Goal: Information Seeking & Learning: Learn about a topic

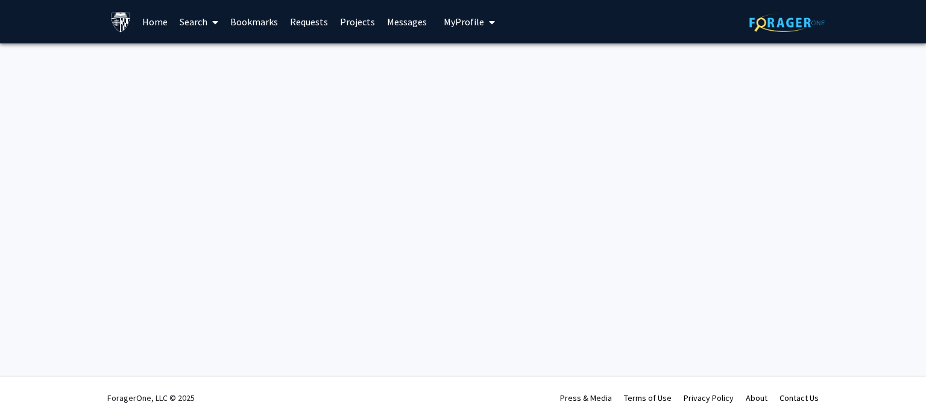
click at [188, 22] on link "Search" at bounding box center [199, 22] width 51 height 42
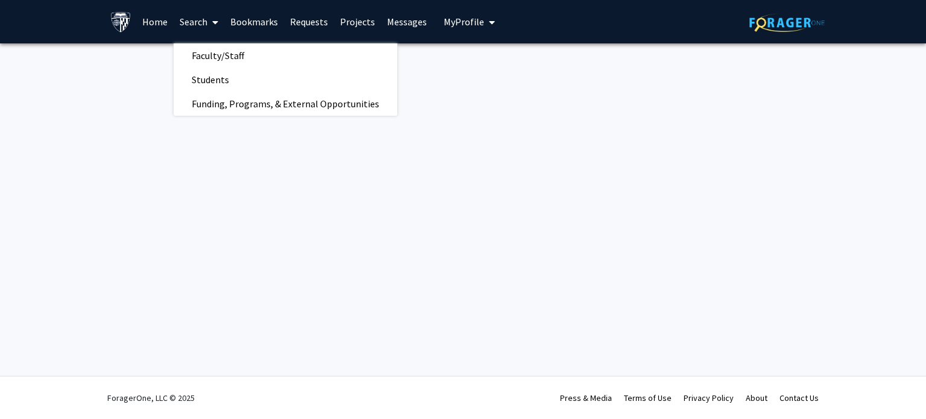
click at [157, 19] on link "Home" at bounding box center [154, 22] width 37 height 42
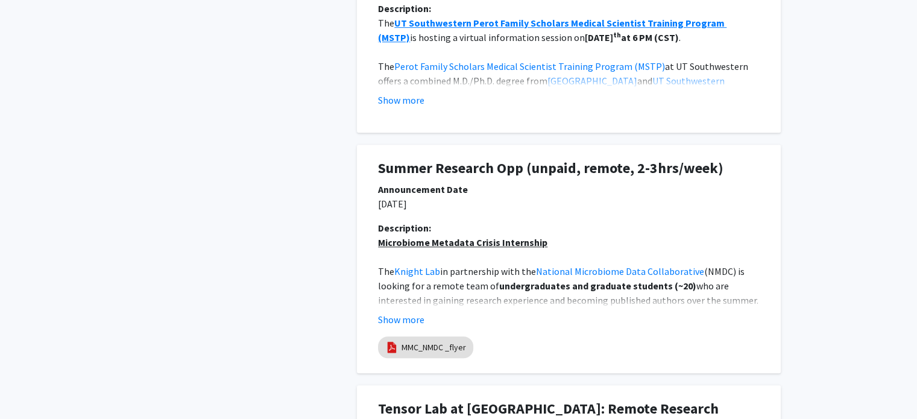
scroll to position [793, 0]
click at [417, 318] on button "Show more" at bounding box center [401, 318] width 46 height 14
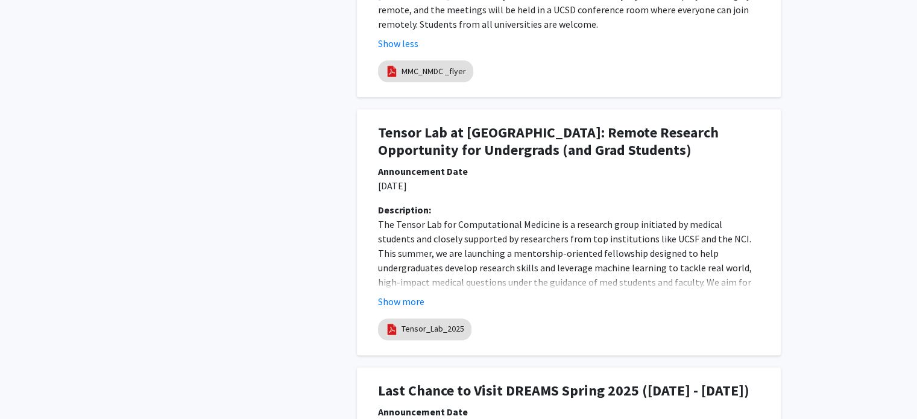
scroll to position [1590, 0]
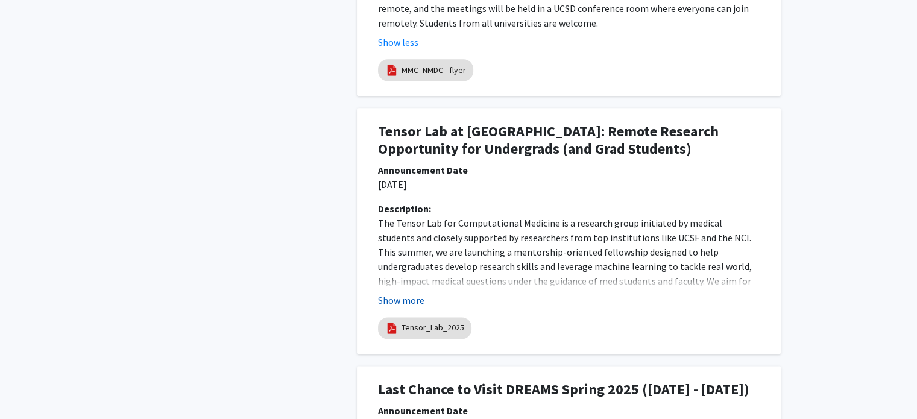
click at [415, 293] on button "Show more" at bounding box center [401, 300] width 46 height 14
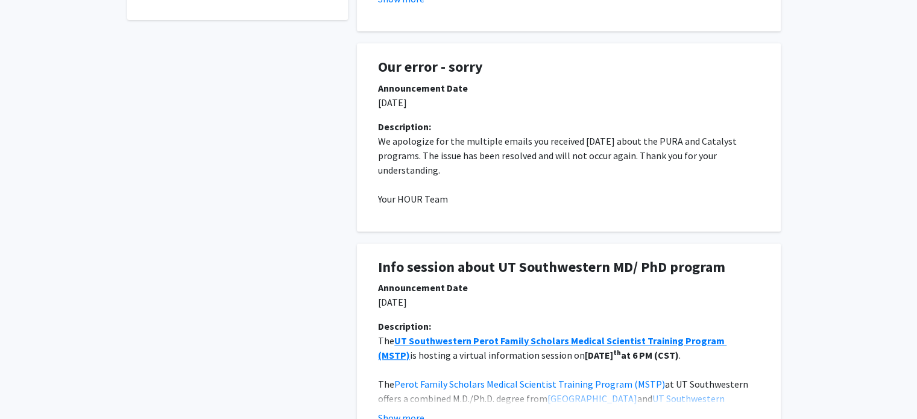
scroll to position [0, 0]
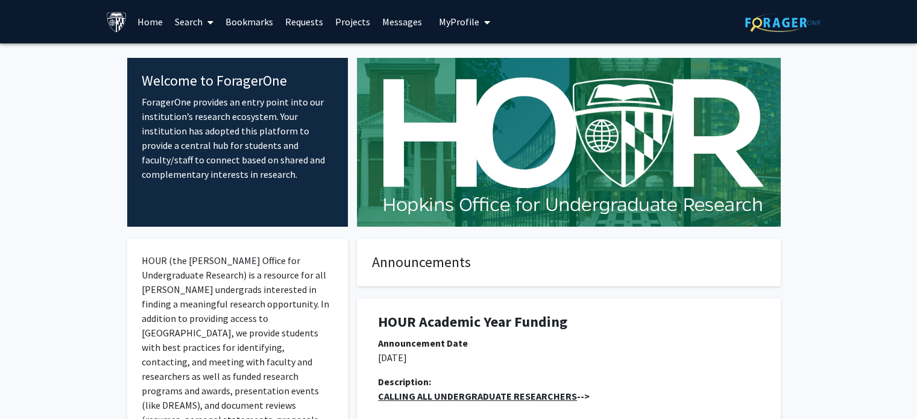
click at [193, 19] on link "Search" at bounding box center [194, 22] width 51 height 42
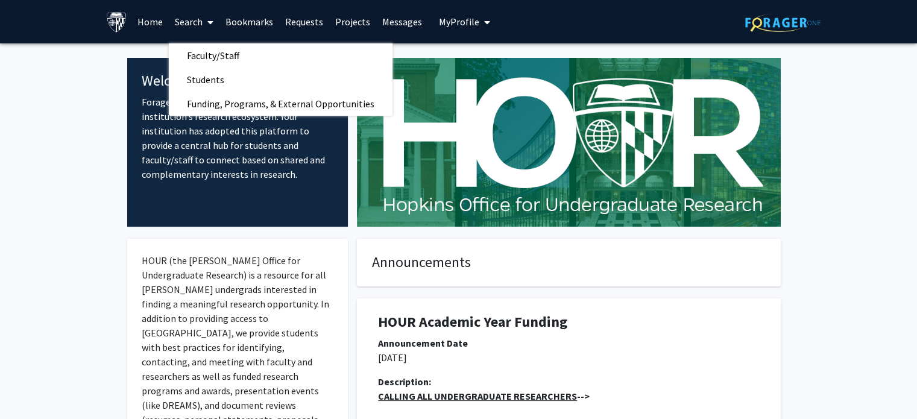
click at [351, 20] on link "Projects" at bounding box center [352, 22] width 47 height 42
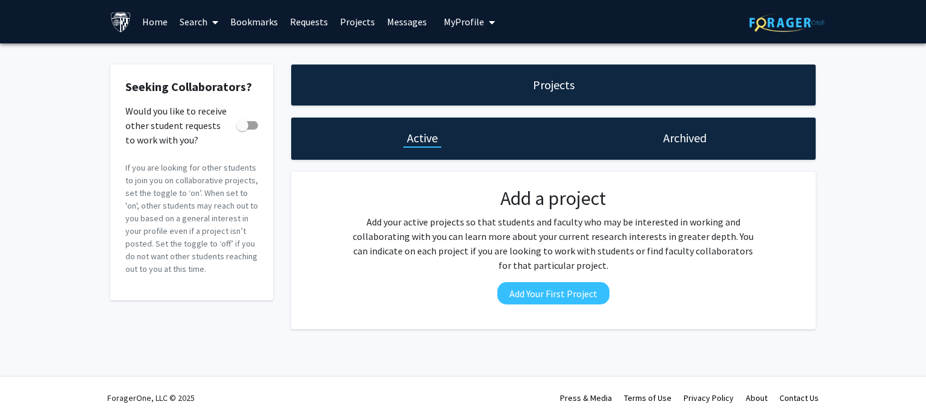
click at [405, 21] on link "Messages" at bounding box center [407, 22] width 52 height 42
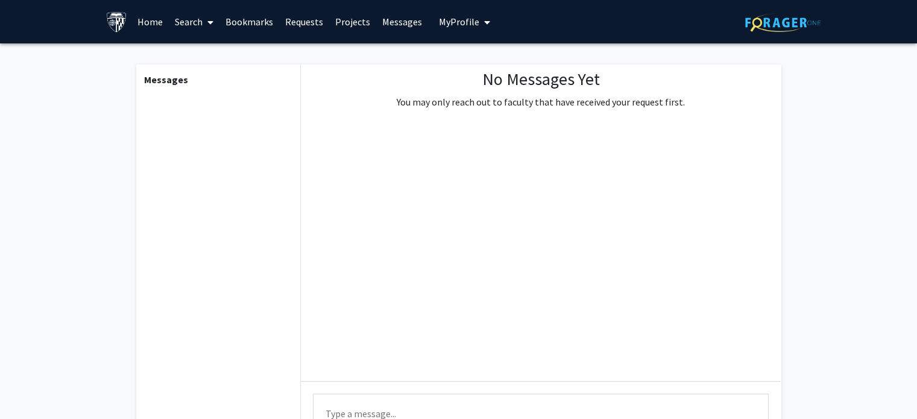
click at [209, 20] on icon at bounding box center [210, 22] width 6 height 10
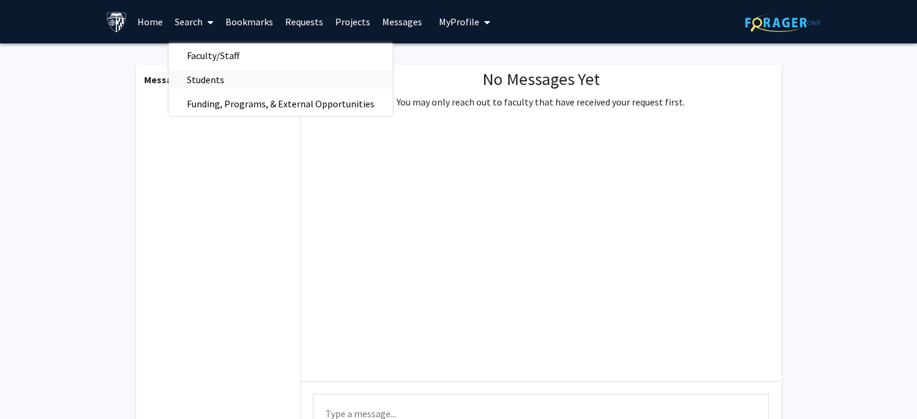
click at [225, 81] on span "Students" at bounding box center [206, 80] width 74 height 24
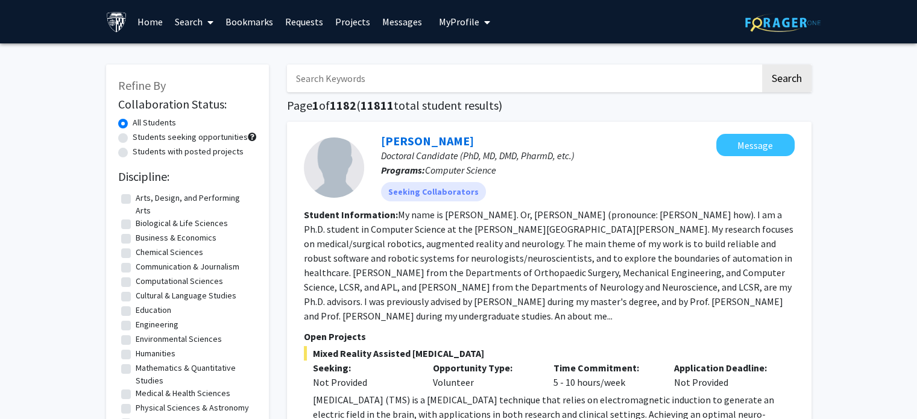
click at [368, 70] on input "Search Keywords" at bounding box center [523, 78] width 473 height 28
type input "spaceflight"
click at [762, 64] on button "Search" at bounding box center [786, 78] width 49 height 28
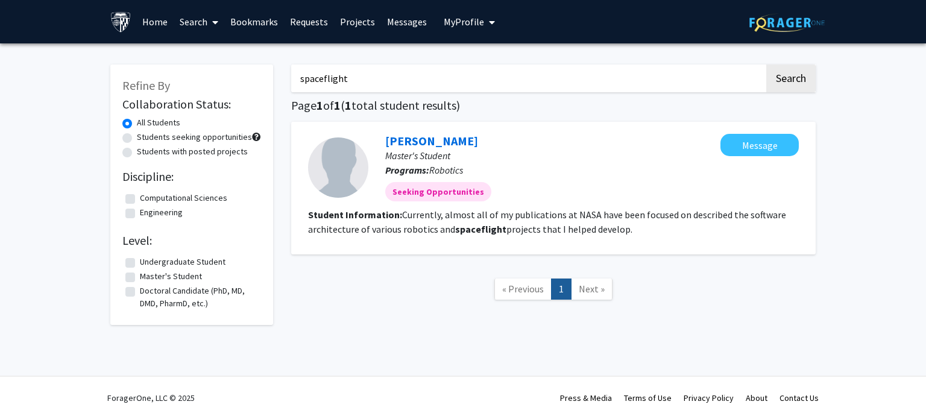
click at [132, 135] on div "Students seeking opportunities" at bounding box center [191, 138] width 139 height 14
click at [133, 139] on div "Students seeking opportunities" at bounding box center [191, 138] width 139 height 14
click at [137, 138] on label "Students seeking opportunities" at bounding box center [194, 137] width 115 height 13
click at [137, 138] on input "Students seeking opportunities" at bounding box center [141, 135] width 8 height 8
radio input "true"
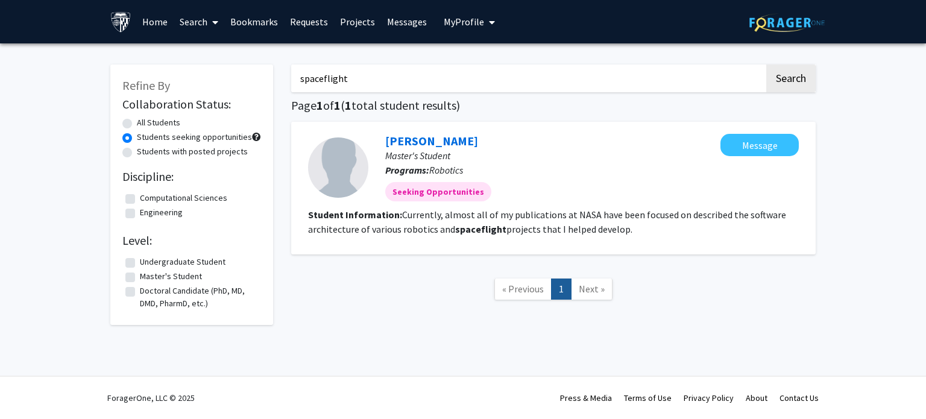
click at [140, 278] on label "Master's Student" at bounding box center [171, 276] width 62 height 13
click at [140, 278] on input "Master's Student" at bounding box center [144, 274] width 8 height 8
checkbox input "true"
click at [219, 20] on link "Search" at bounding box center [199, 22] width 51 height 42
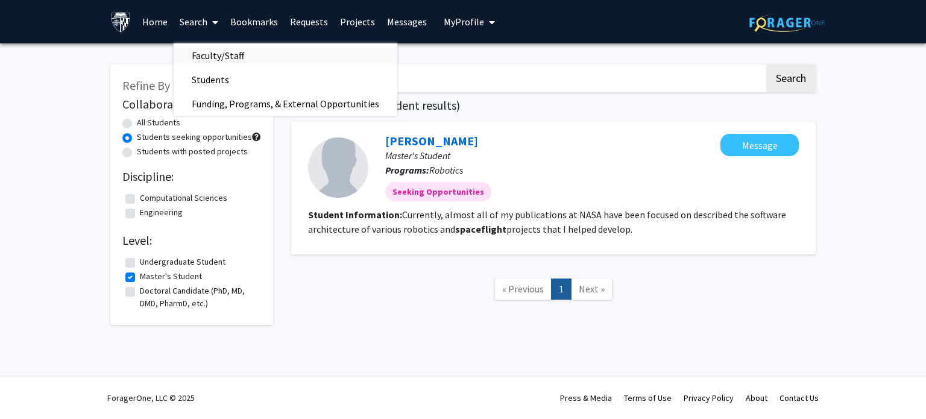
click at [229, 62] on span "Faculty/Staff" at bounding box center [218, 55] width 89 height 24
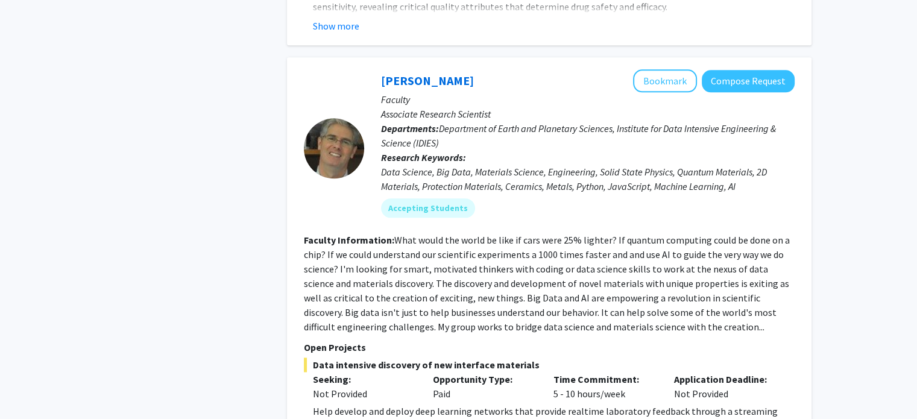
scroll to position [1489, 0]
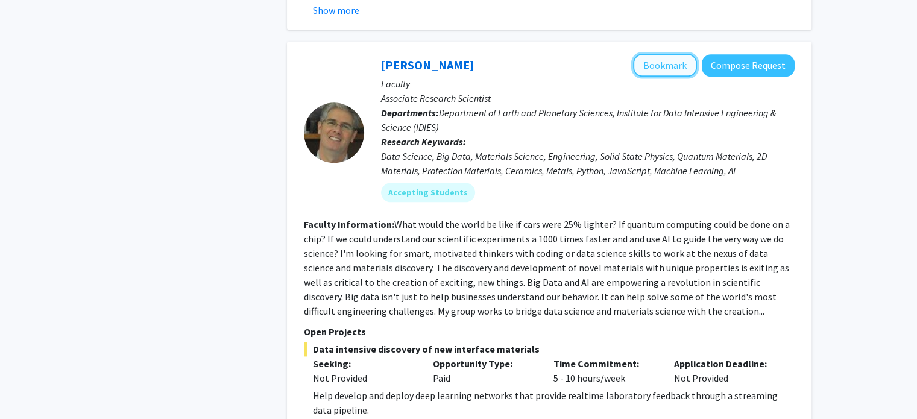
click at [663, 54] on button "Bookmark" at bounding box center [665, 65] width 64 height 23
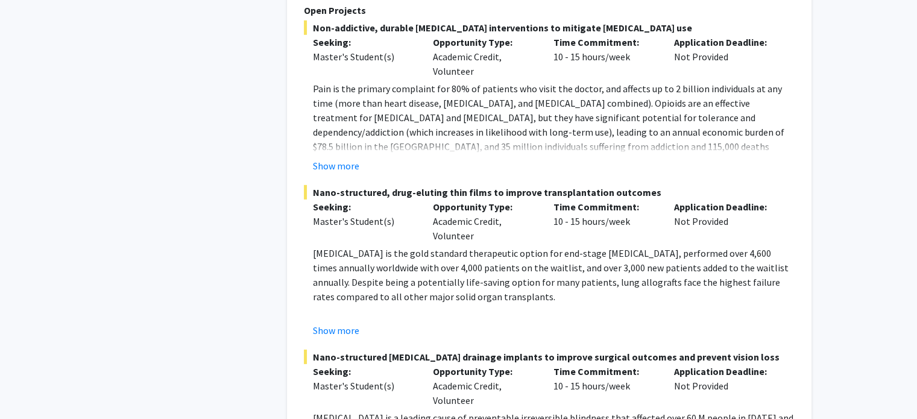
scroll to position [3677, 0]
click at [585, 350] on span "Nano-structured [MEDICAL_DATA] drainage implants to improve surgical outcomes a…" at bounding box center [549, 357] width 491 height 14
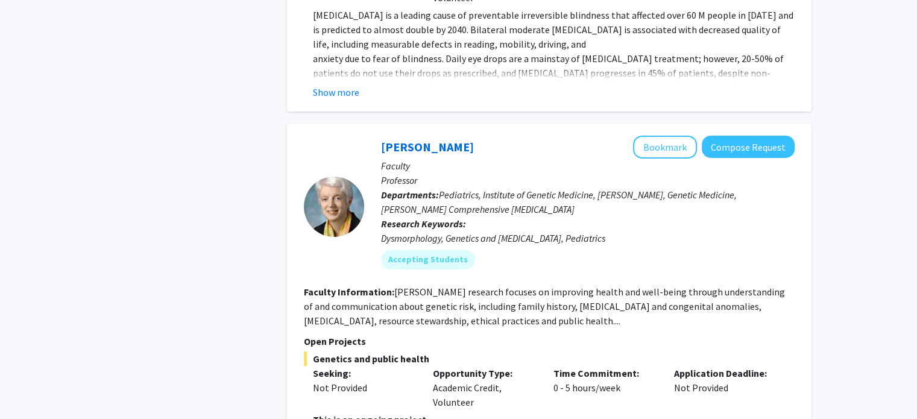
scroll to position [4087, 0]
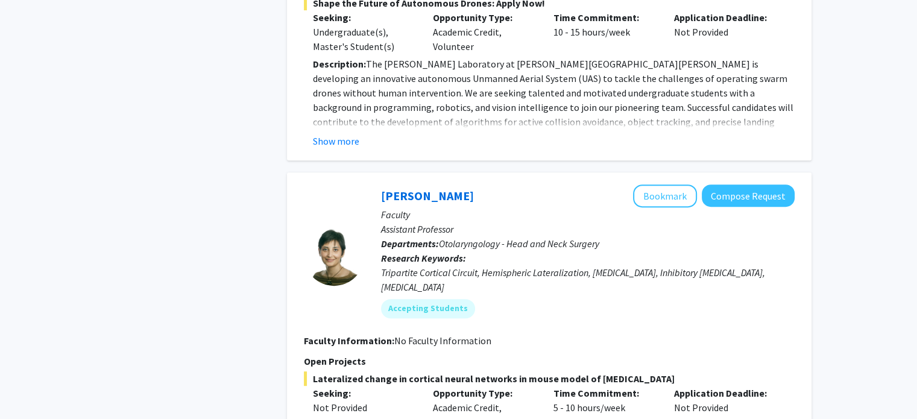
scroll to position [5126, 0]
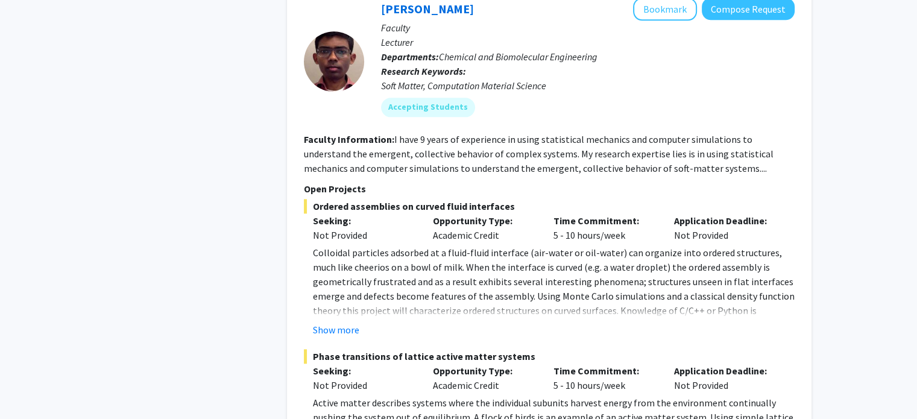
scroll to position [6037, 0]
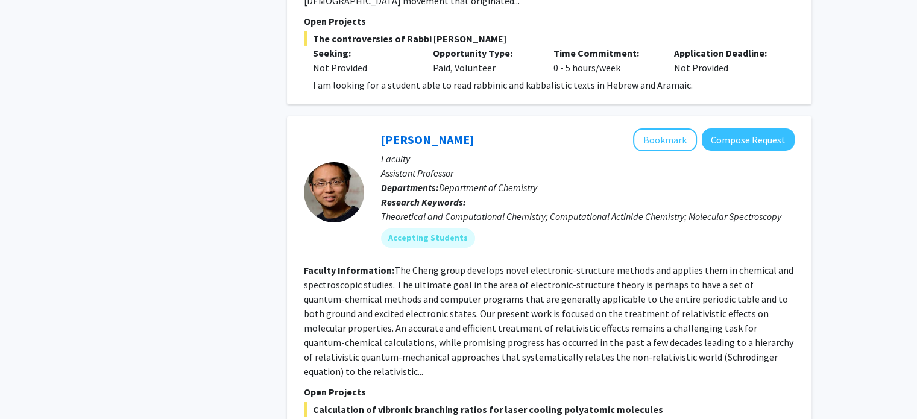
scroll to position [4461, 0]
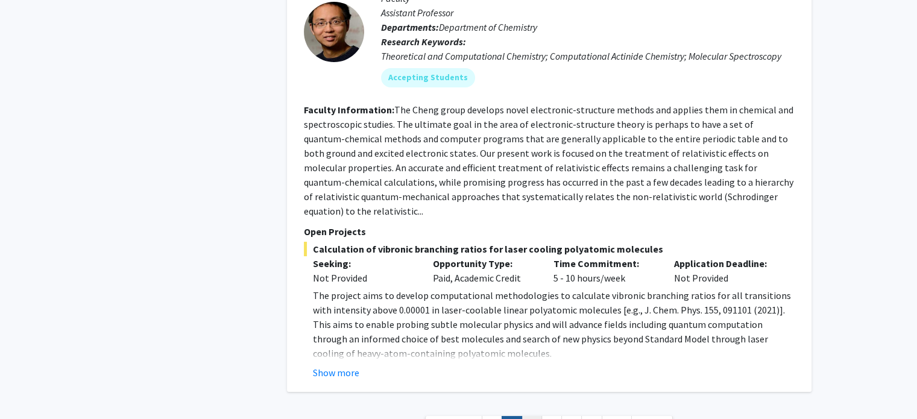
click at [534, 416] on link "3" at bounding box center [531, 426] width 20 height 21
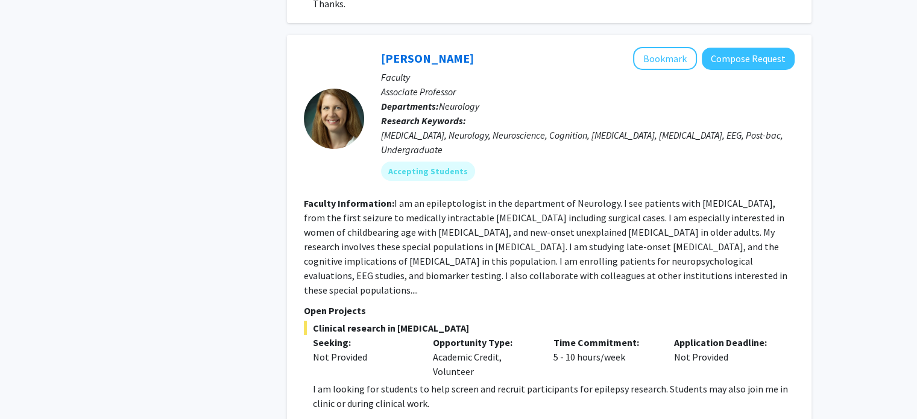
scroll to position [4308, 0]
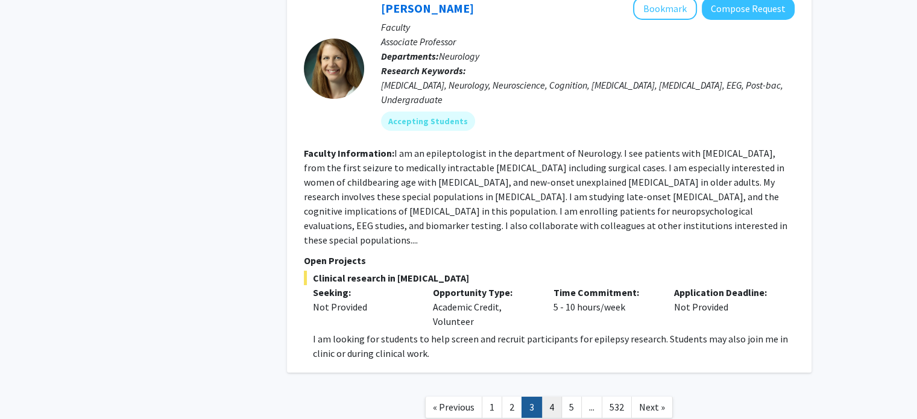
click at [553, 397] on link "4" at bounding box center [551, 407] width 20 height 21
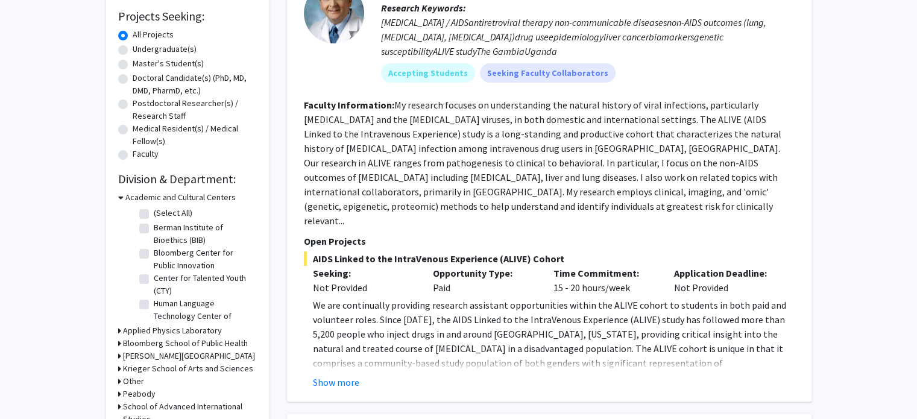
scroll to position [39, 0]
click at [128, 332] on h3 "Applied Physics Laboratory" at bounding box center [172, 330] width 99 height 13
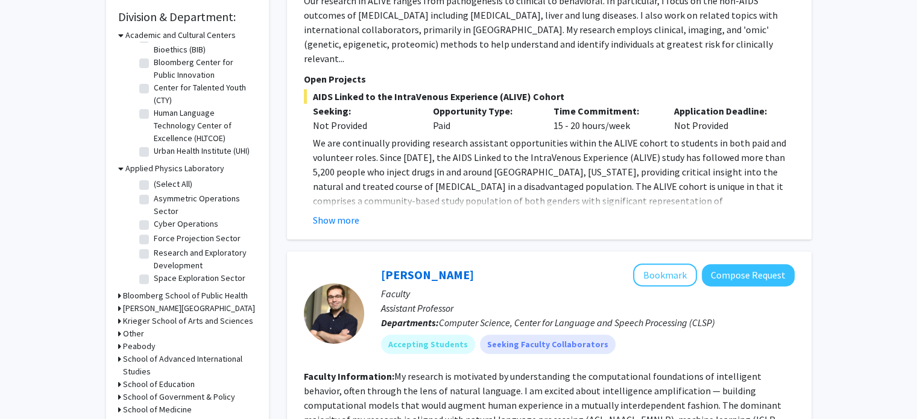
scroll to position [373, 0]
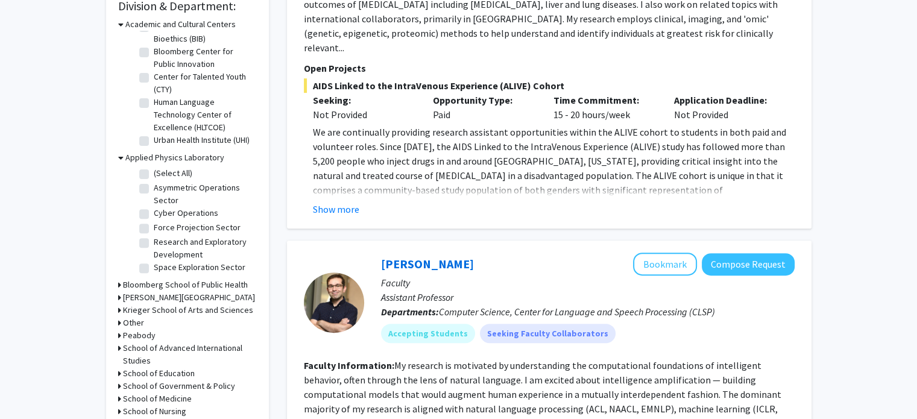
click at [154, 267] on label "Space Exploration Sector" at bounding box center [200, 267] width 92 height 13
click at [154, 267] on input "Space Exploration Sector" at bounding box center [158, 265] width 8 height 8
checkbox input "true"
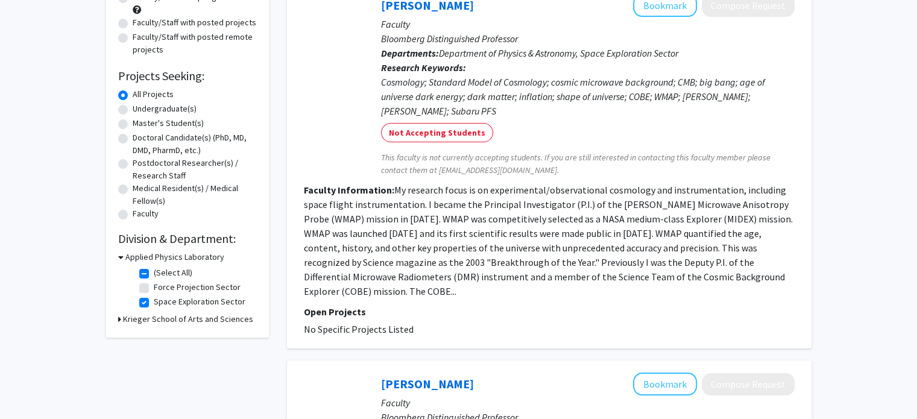
scroll to position [147, 0]
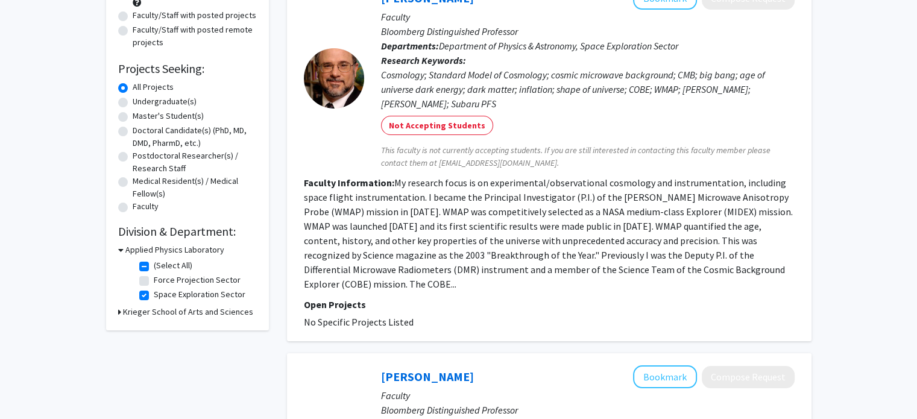
click at [154, 281] on label "Force Projection Sector" at bounding box center [197, 280] width 87 height 13
click at [154, 281] on input "Force Projection Sector" at bounding box center [158, 278] width 8 height 8
checkbox input "true"
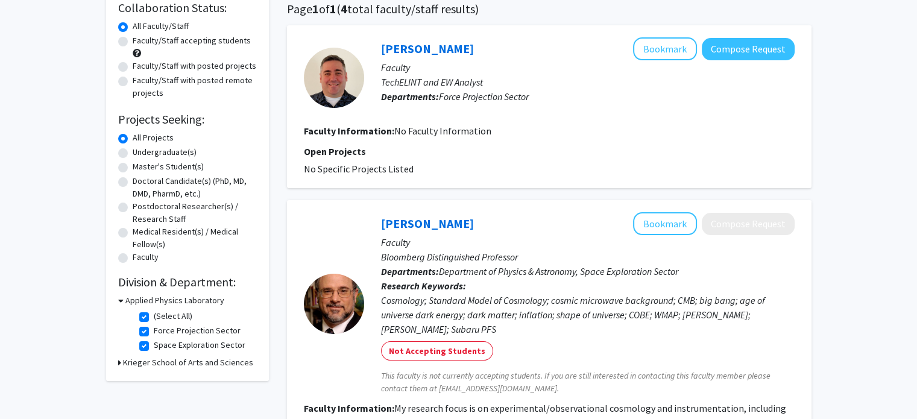
scroll to position [99, 0]
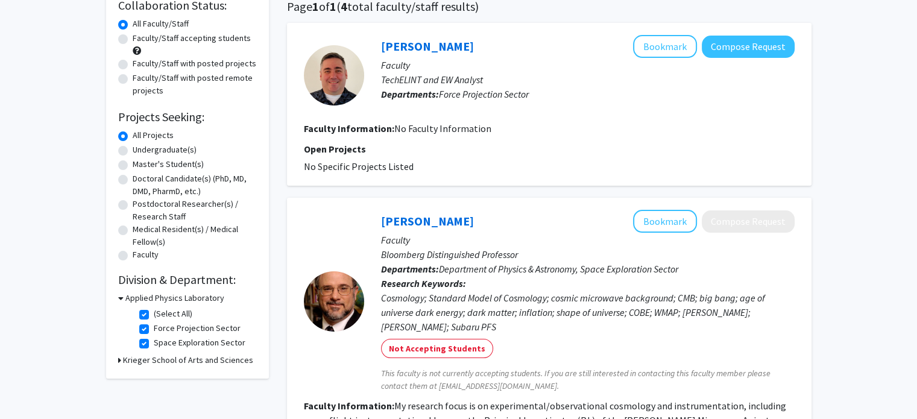
click at [154, 329] on label "Force Projection Sector" at bounding box center [197, 328] width 87 height 13
click at [154, 329] on input "Force Projection Sector" at bounding box center [158, 326] width 8 height 8
checkbox input "false"
checkbox input "true"
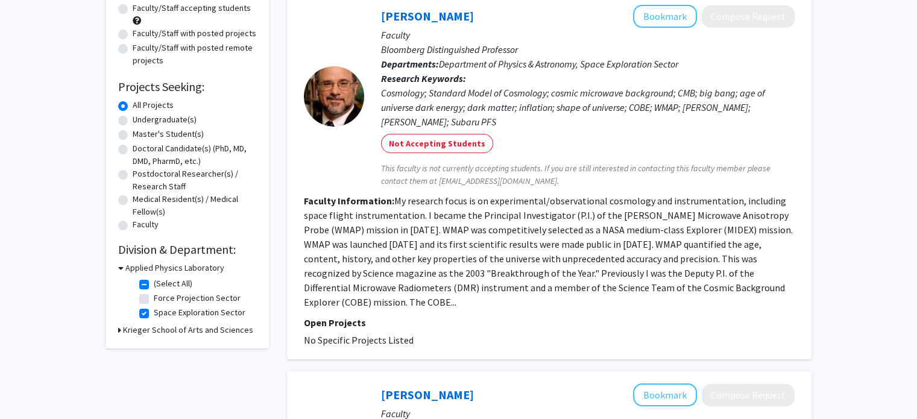
scroll to position [135, 0]
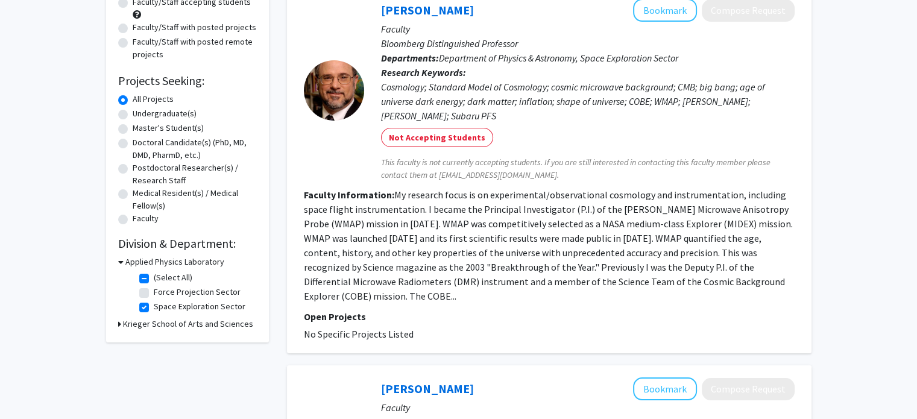
click at [154, 307] on label "Space Exploration Sector" at bounding box center [200, 306] width 92 height 13
click at [154, 307] on input "Space Exploration Sector" at bounding box center [158, 304] width 8 height 8
checkbox input "false"
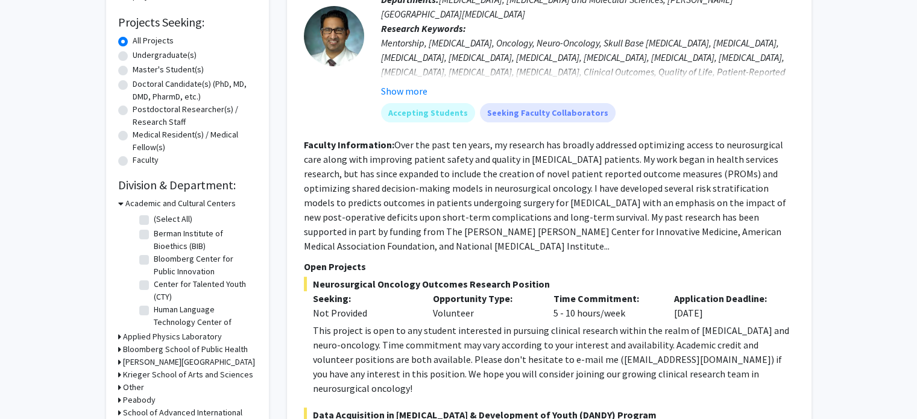
scroll to position [194, 0]
click at [120, 337] on icon at bounding box center [119, 336] width 3 height 13
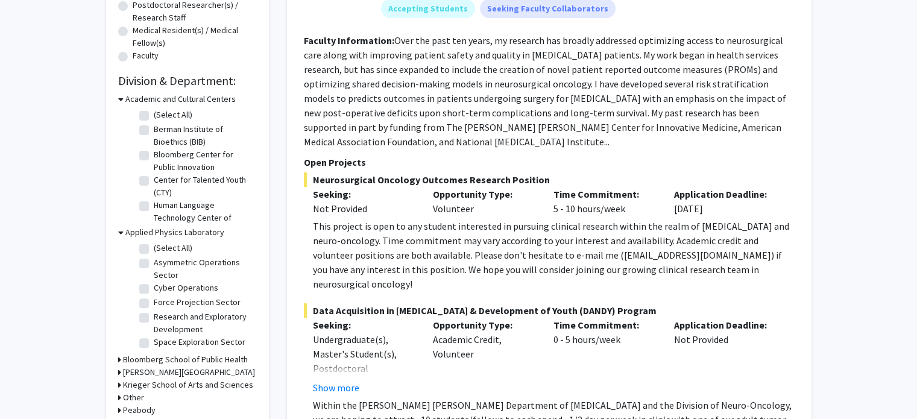
scroll to position [305, 0]
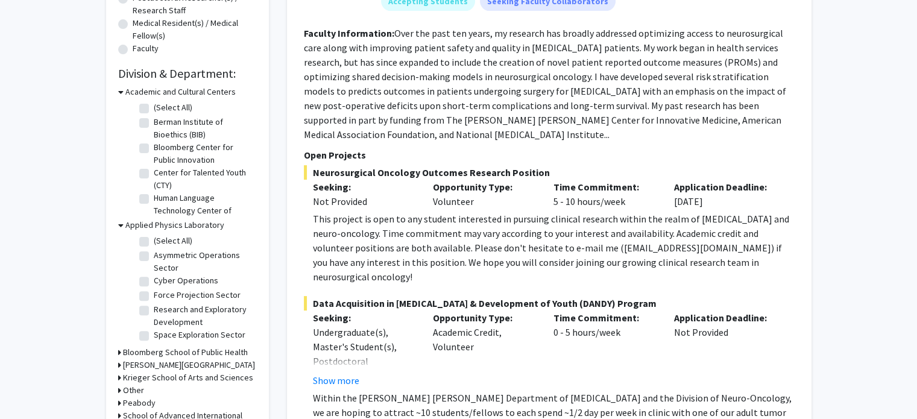
click at [154, 242] on label "(Select All)" at bounding box center [173, 240] width 39 height 13
click at [154, 242] on input "(Select All)" at bounding box center [158, 238] width 8 height 8
checkbox input "true"
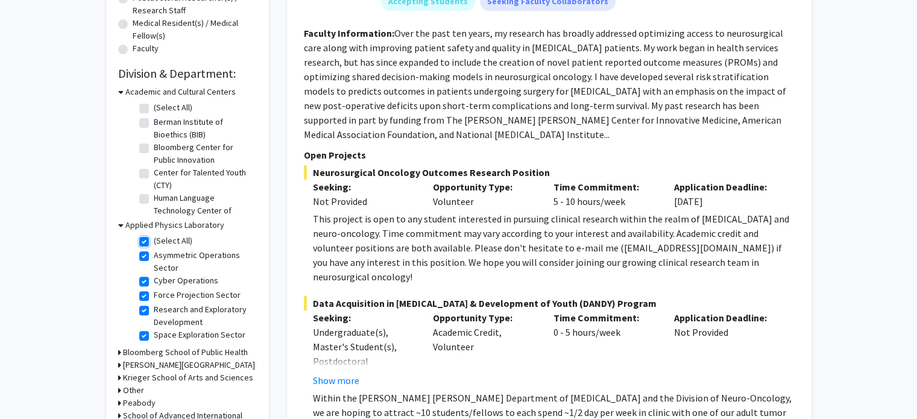
checkbox input "true"
